Goal: Find specific page/section: Find specific page/section

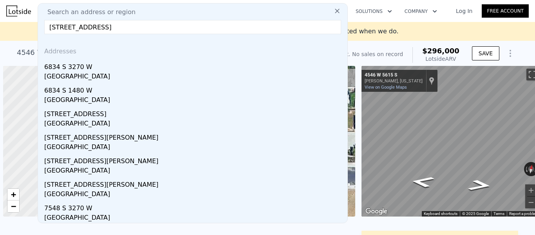
scroll to position [0, 3]
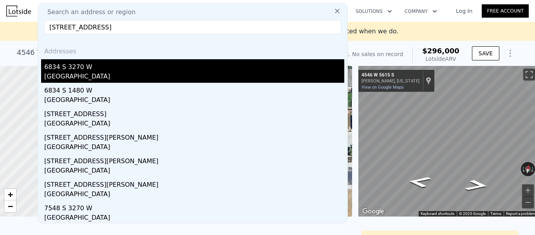
type input "[STREET_ADDRESS]"
click at [73, 74] on div "[GEOGRAPHIC_DATA]" at bounding box center [194, 77] width 300 height 11
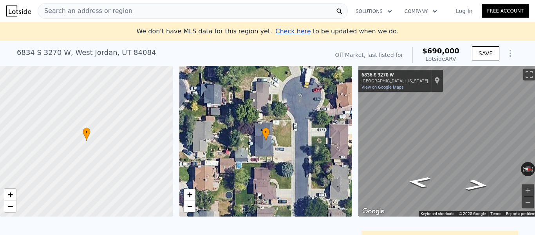
click at [101, 10] on span "Search an address or region" at bounding box center [85, 10] width 94 height 9
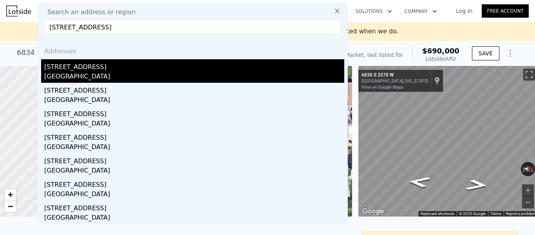
type input "[STREET_ADDRESS]"
click at [115, 66] on div "[STREET_ADDRESS]" at bounding box center [194, 65] width 300 height 13
